Goal: Task Accomplishment & Management: Use online tool/utility

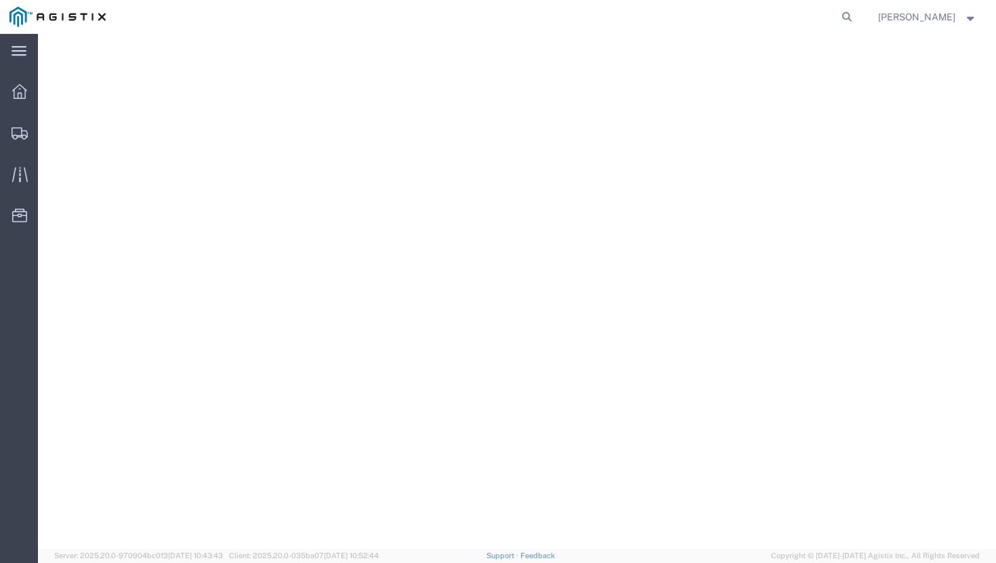
click at [14, 12] on img at bounding box center [57, 17] width 96 height 20
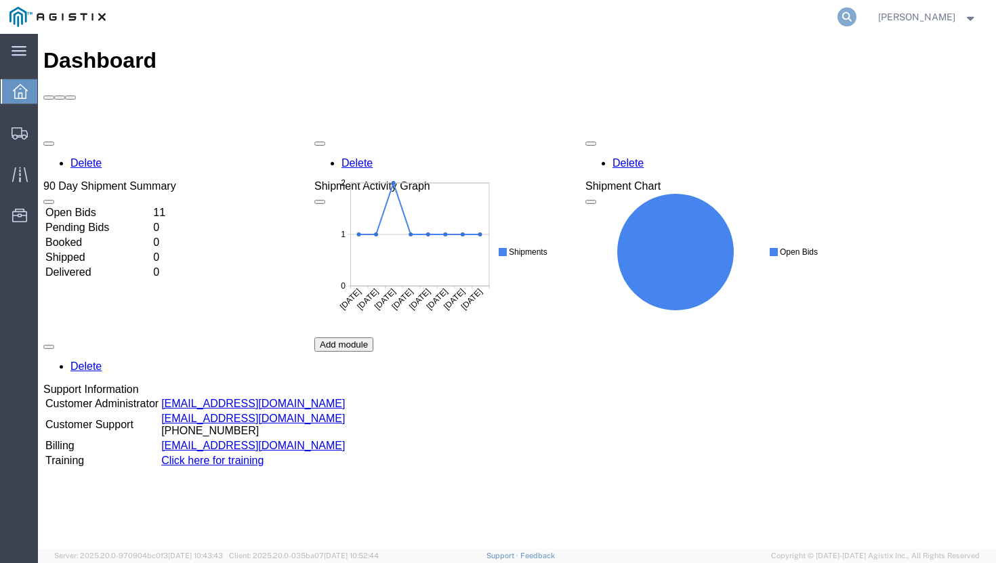
click at [856, 18] on icon at bounding box center [846, 16] width 19 height 19
click at [687, 24] on input "search" at bounding box center [631, 17] width 412 height 33
paste input "57021780"
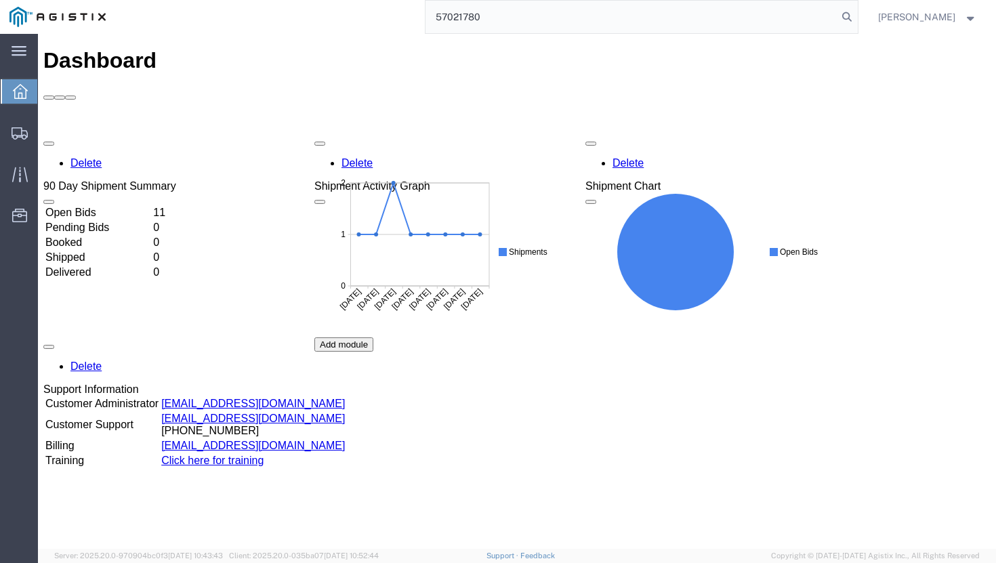
type input "57021780"
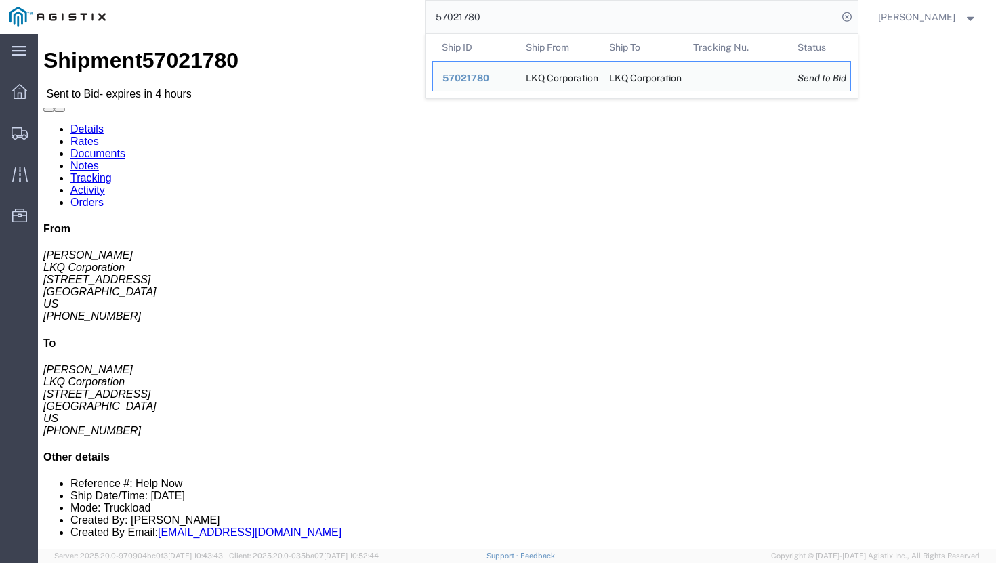
click link "Enter / Modify Bid"
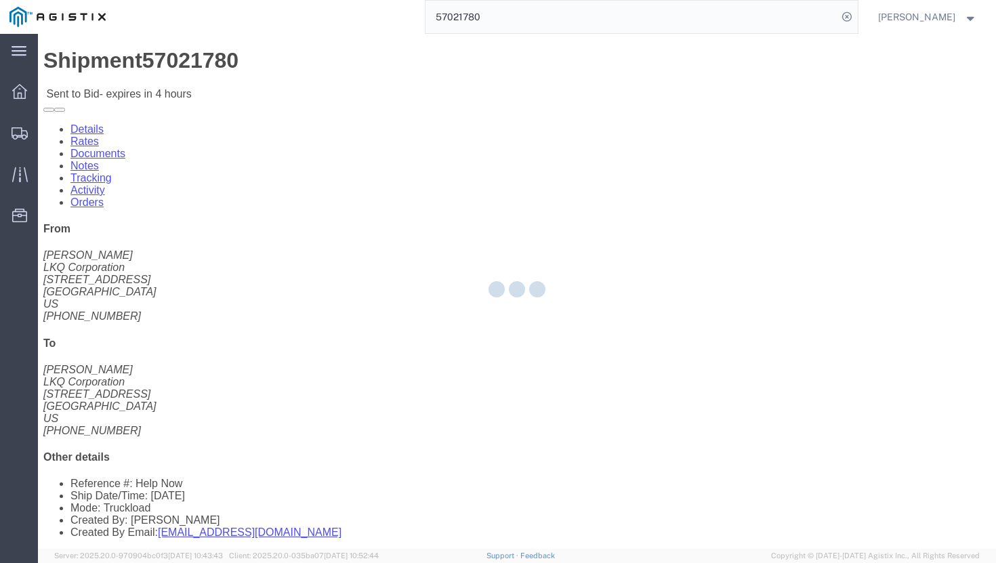
select select "20533"
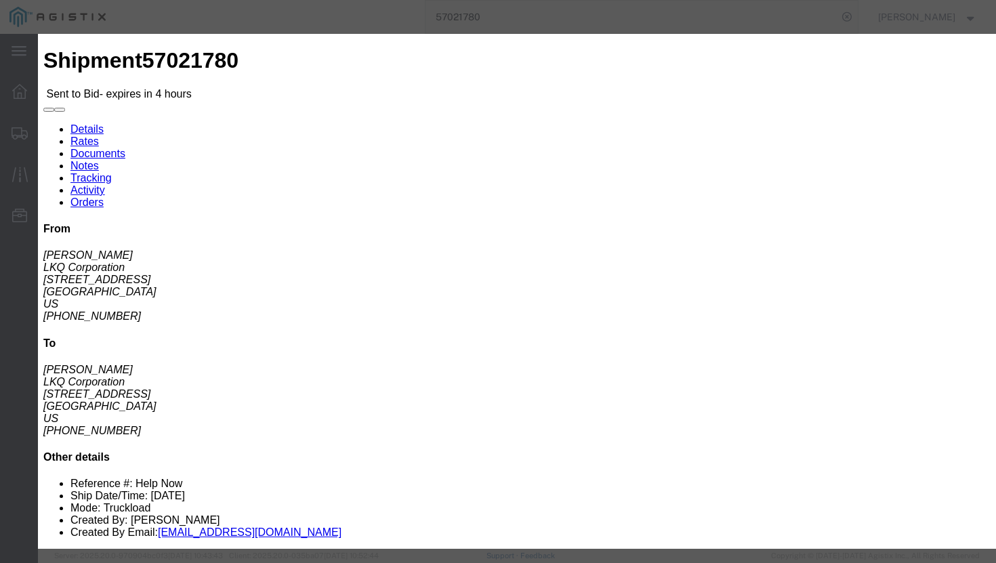
click input "text"
type input "4495"
click select "Select Rail TL Standard 3 - 5 Day"
select select "38622"
click select "Select Rail TL Standard 3 - 5 Day"
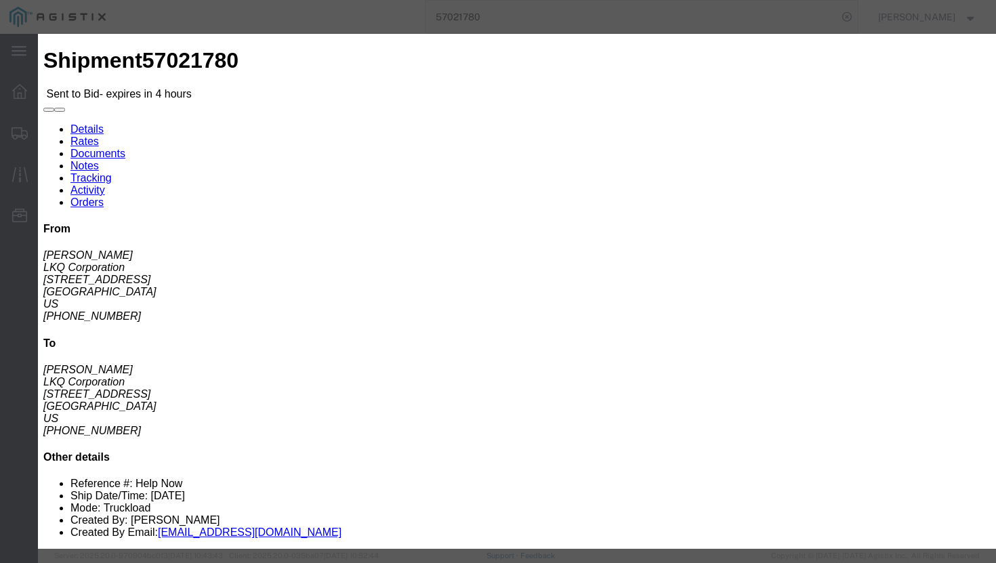
click input "number"
type input "4550"
click input "4495"
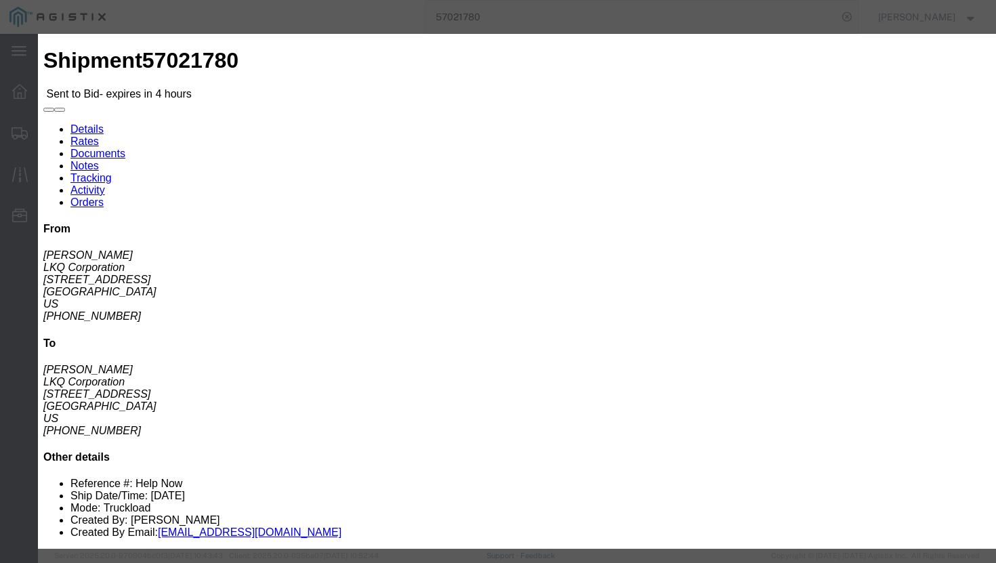
type input "4550"
click select "Select Air Less than Truckload Multi-Leg Ocean Freight Rail Small Parcel Truckl…"
select select "TL"
click select "Select Air Less than Truckload Multi-Leg Ocean Freight Rail Small Parcel Truckl…"
click button "Submit"
